Goal: Check status: Check status

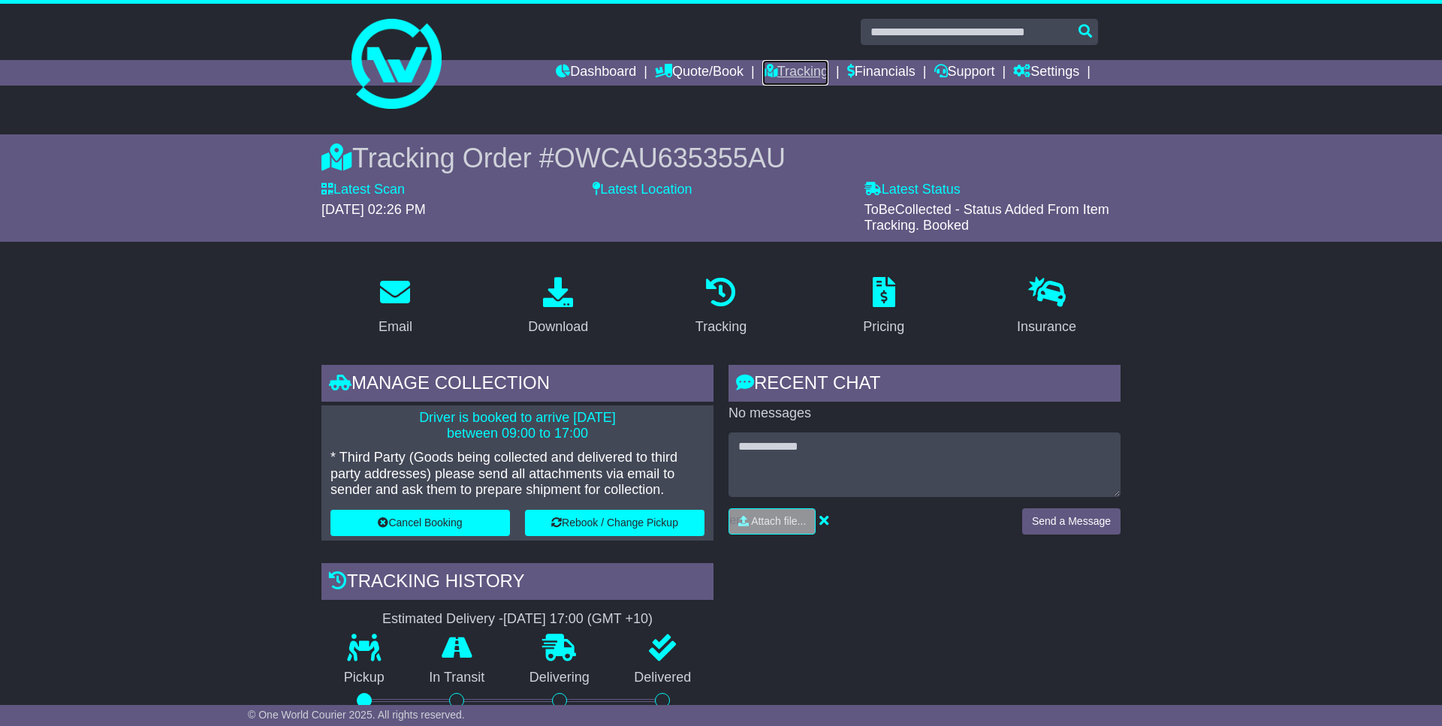
click at [778, 70] on link "Tracking" at bounding box center [795, 73] width 66 height 26
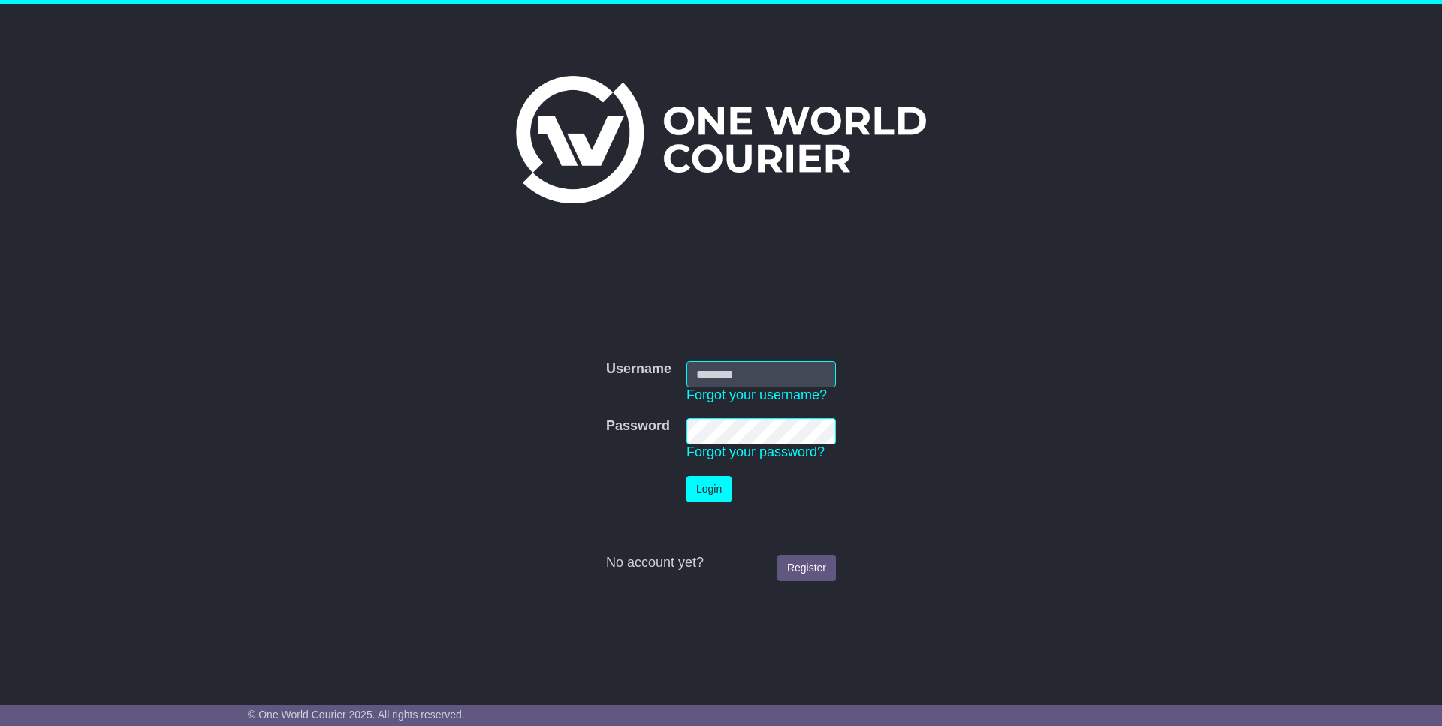
type input "**********"
click at [710, 492] on button "Login" at bounding box center [708, 489] width 45 height 26
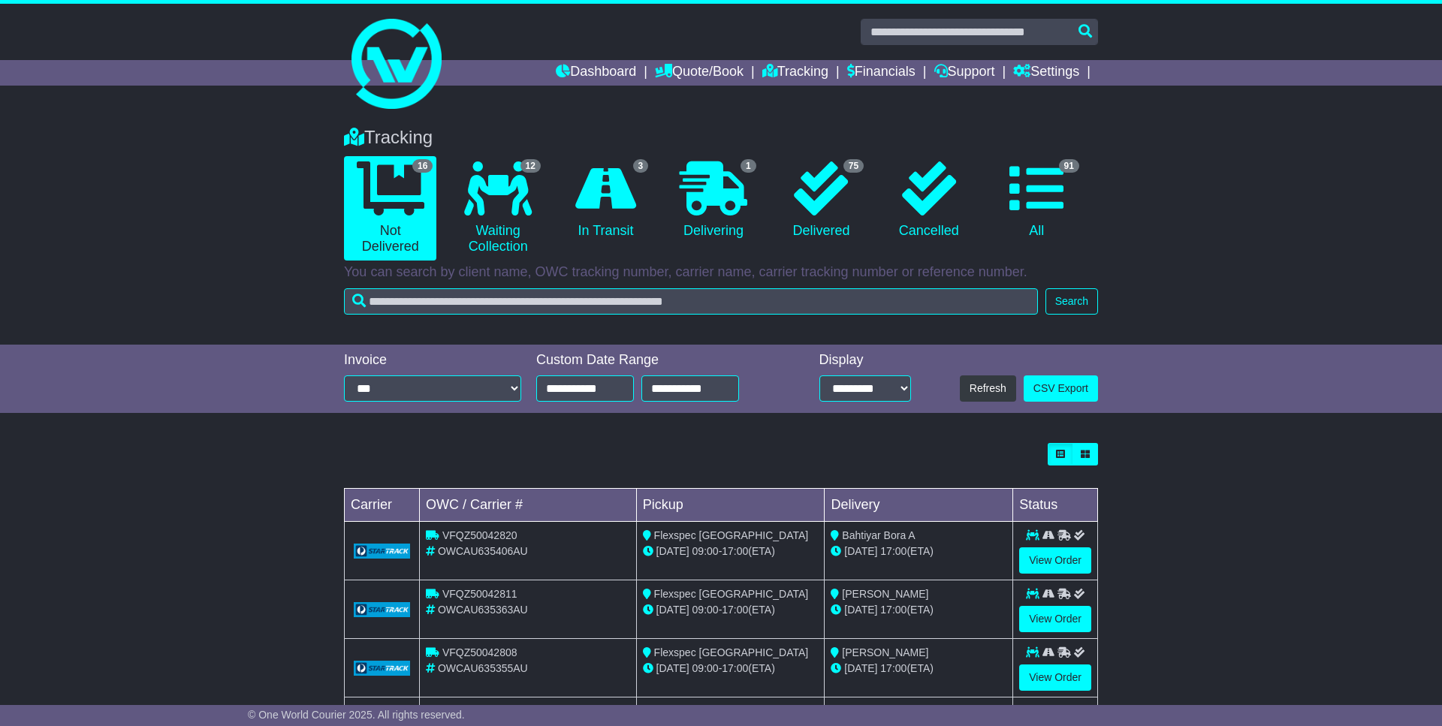
click at [256, 430] on div "Tracking 16 Not Delivered 12 Waiting Collection 3 In Transit 1 Delivering 75 0" at bounding box center [721, 596] width 1442 height 969
click at [195, 348] on div "**********" at bounding box center [721, 379] width 1442 height 69
click at [505, 215] on link "12 Waiting Collection" at bounding box center [497, 208] width 92 height 104
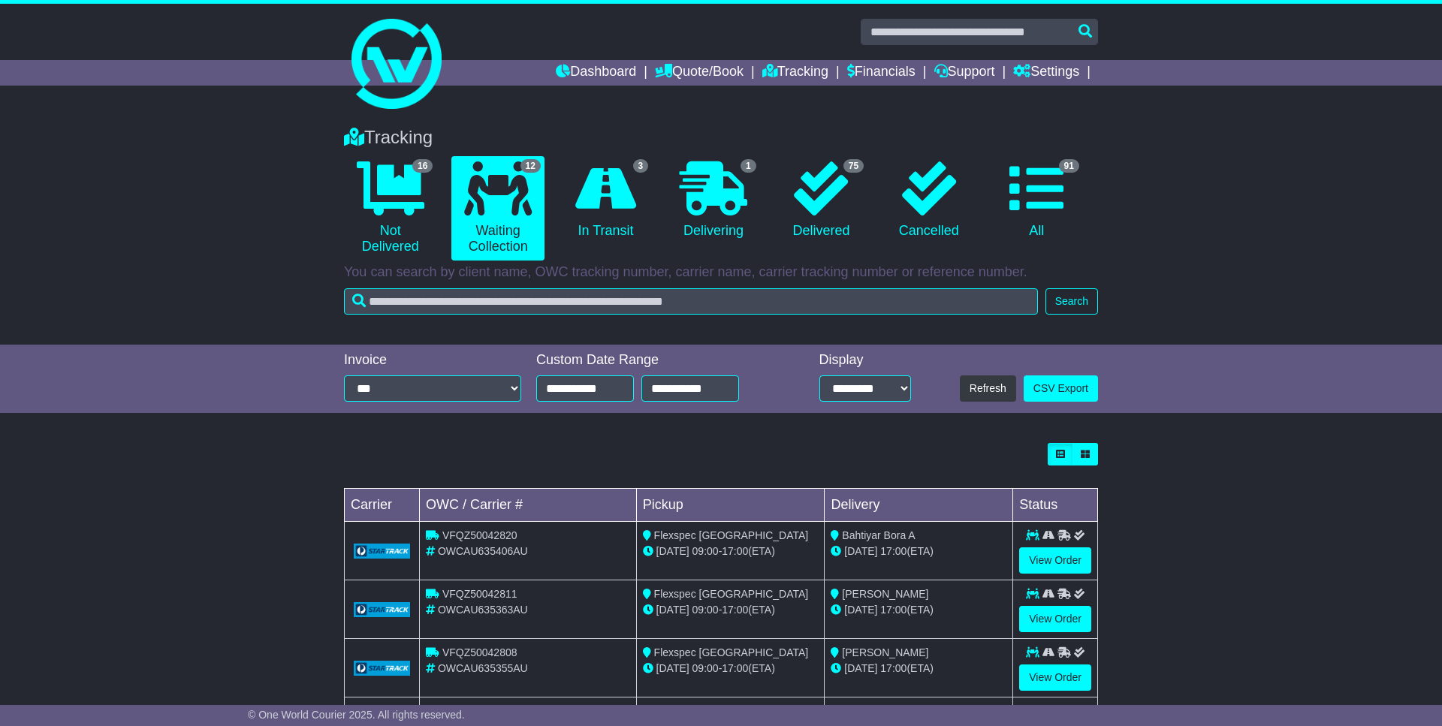
click at [618, 197] on icon at bounding box center [605, 188] width 61 height 54
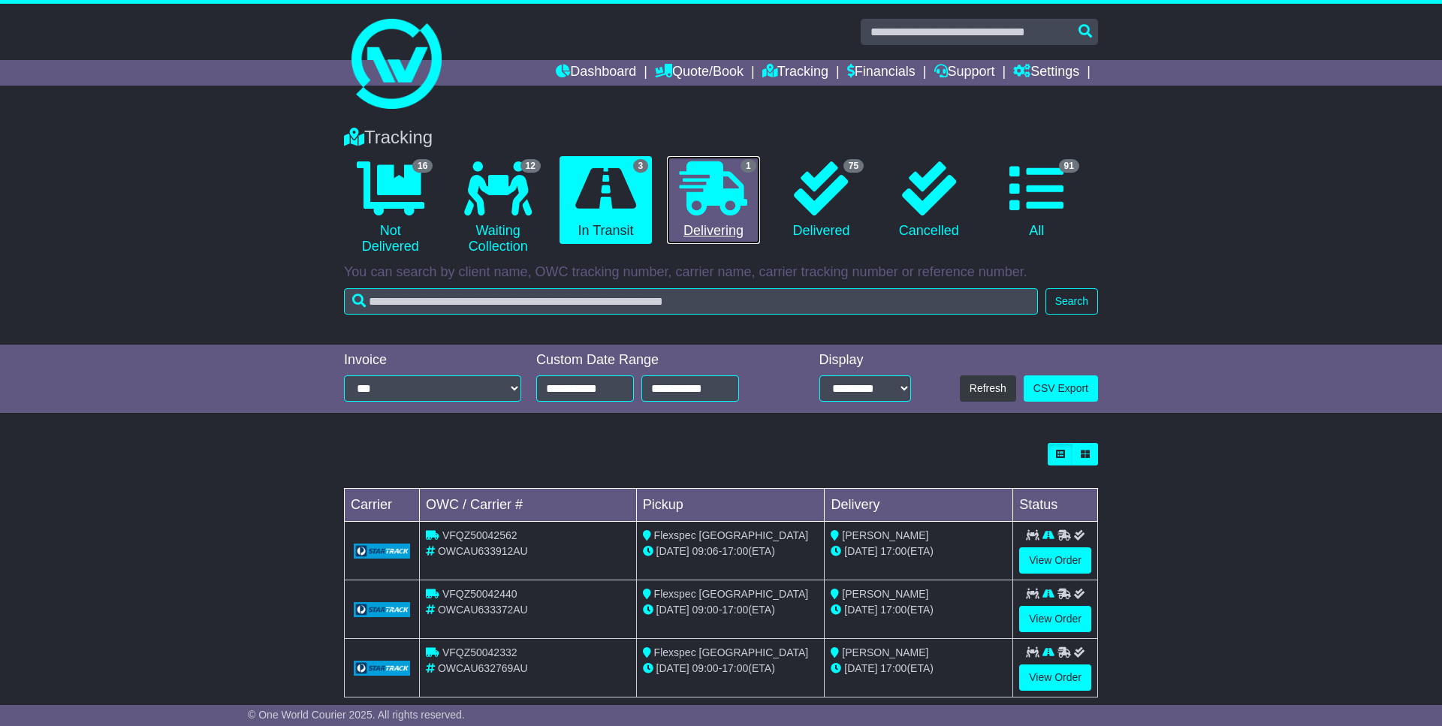
click at [725, 196] on icon at bounding box center [713, 188] width 68 height 54
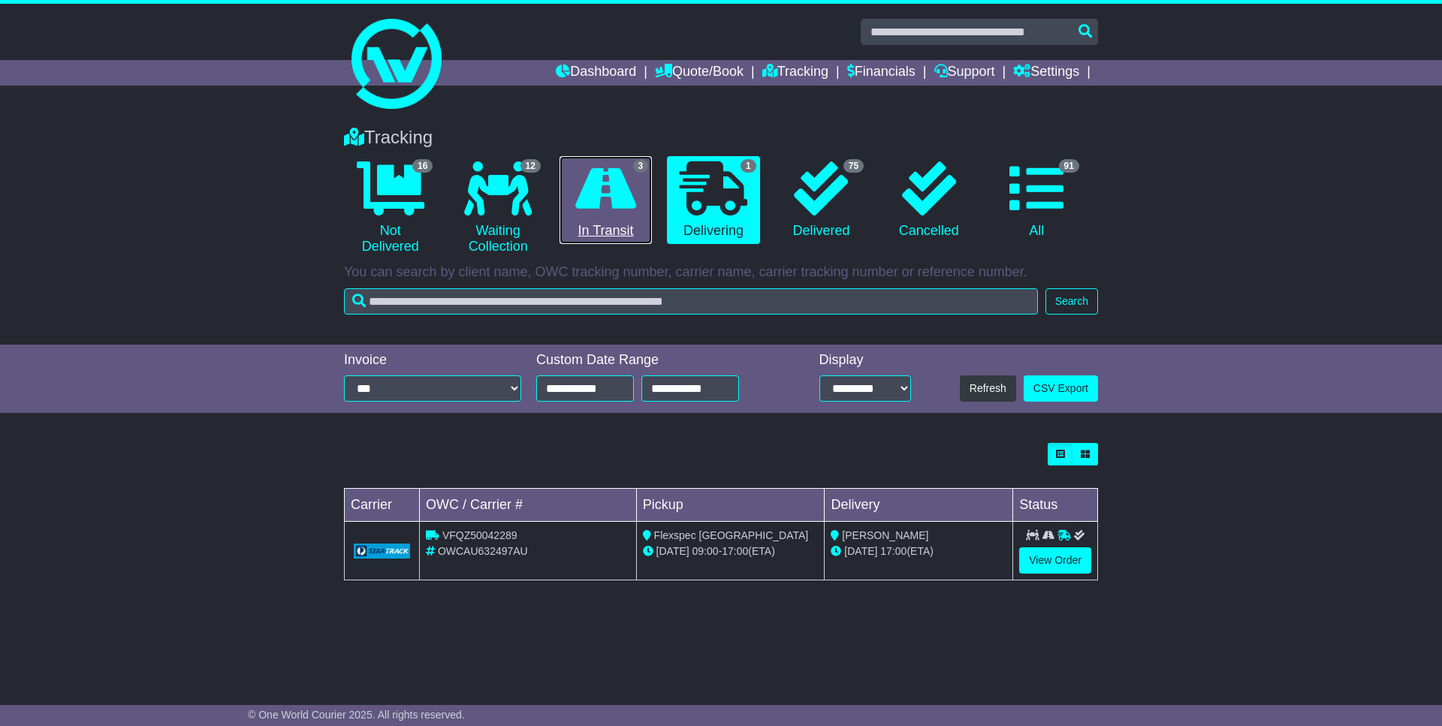
click at [649, 202] on link "3 In Transit" at bounding box center [605, 200] width 92 height 89
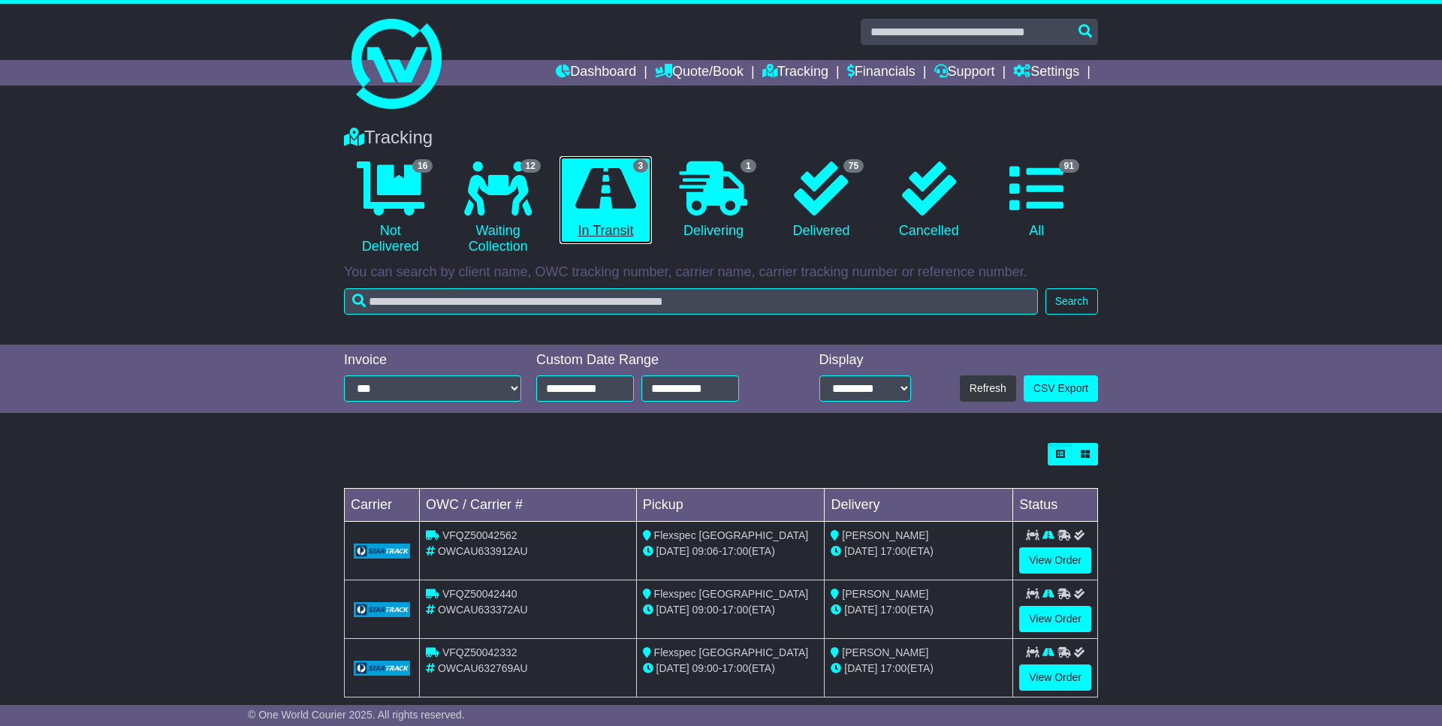
click at [594, 200] on icon at bounding box center [605, 188] width 61 height 54
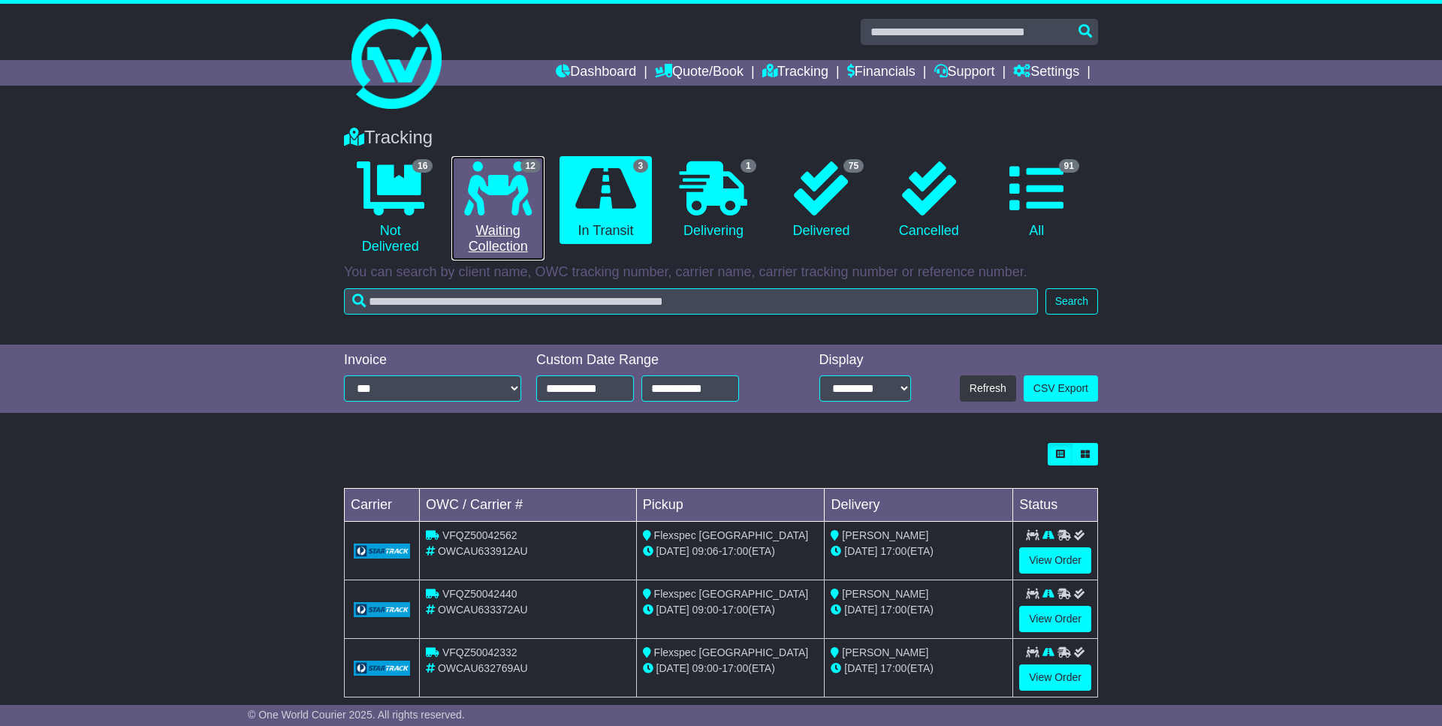
click at [477, 194] on icon at bounding box center [498, 188] width 68 height 54
